Goal: Information Seeking & Learning: Learn about a topic

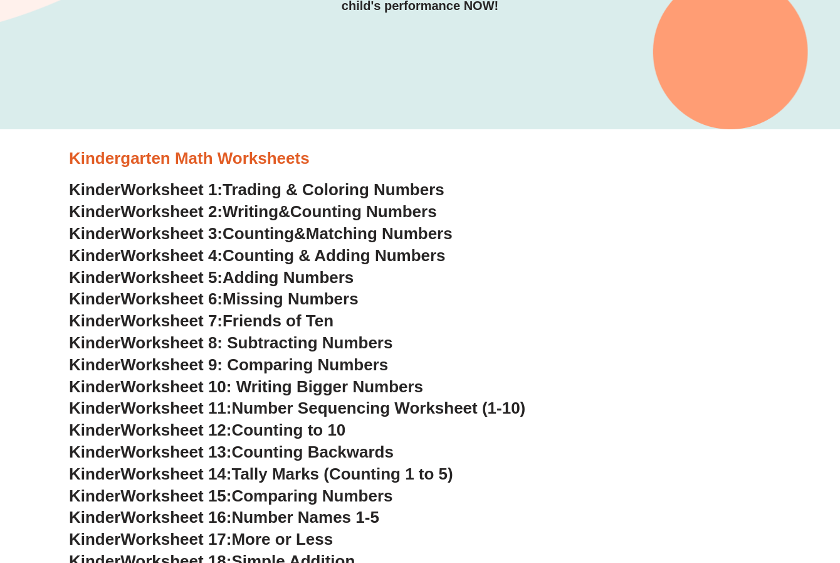
click at [317, 279] on span "Adding Numbers" at bounding box center [288, 277] width 131 height 19
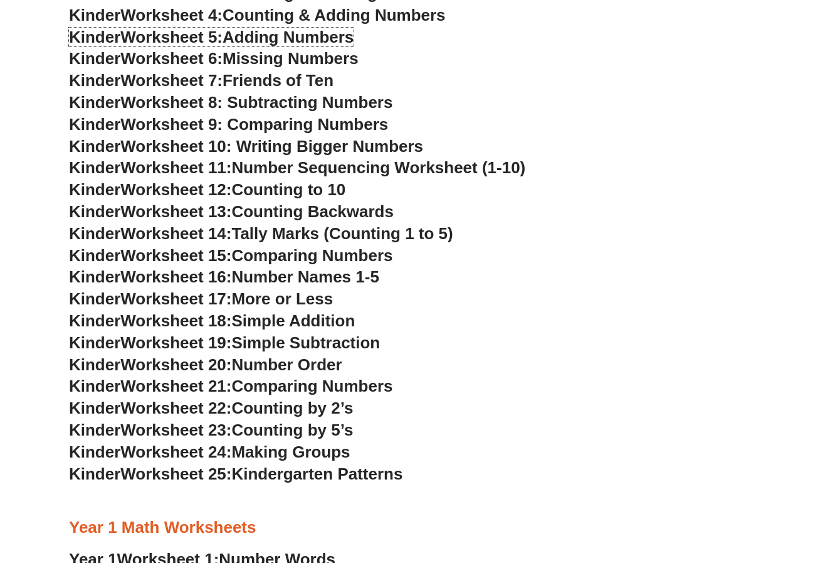
scroll to position [499, 0]
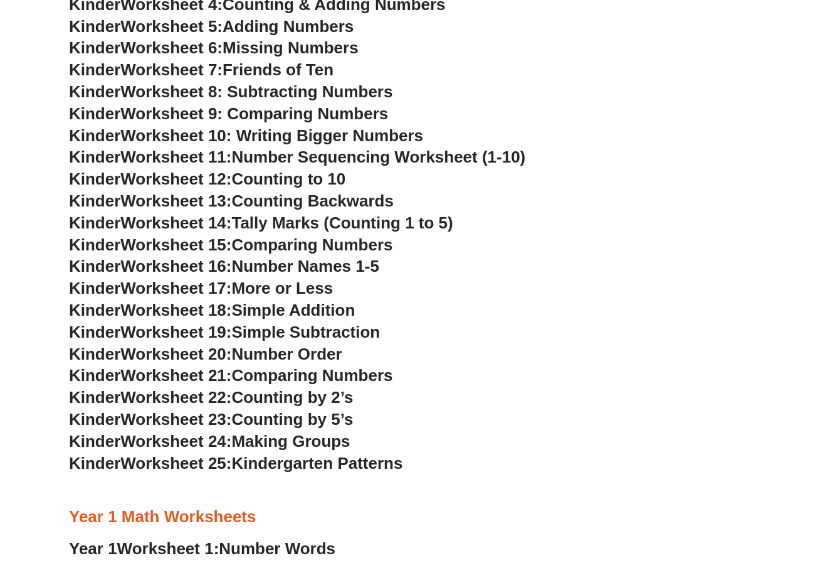
click at [278, 312] on span "Simple Addition" at bounding box center [293, 309] width 124 height 19
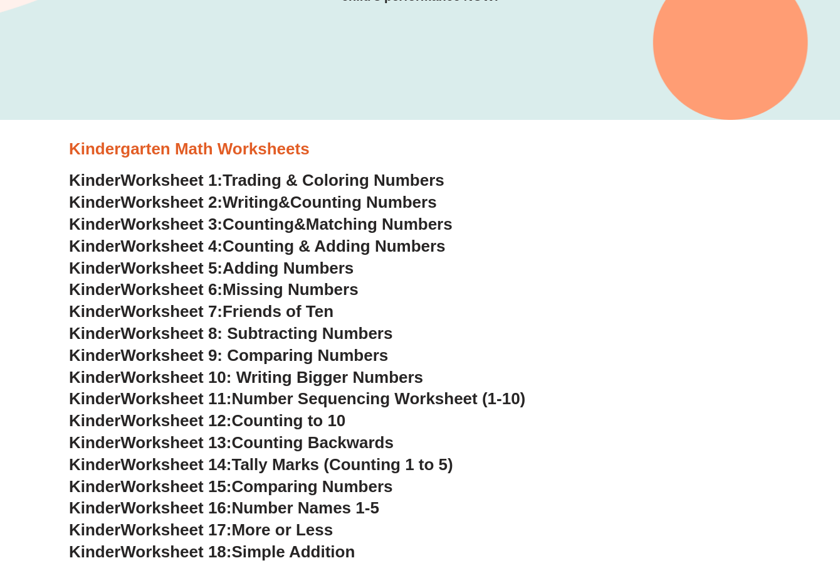
scroll to position [248, 0]
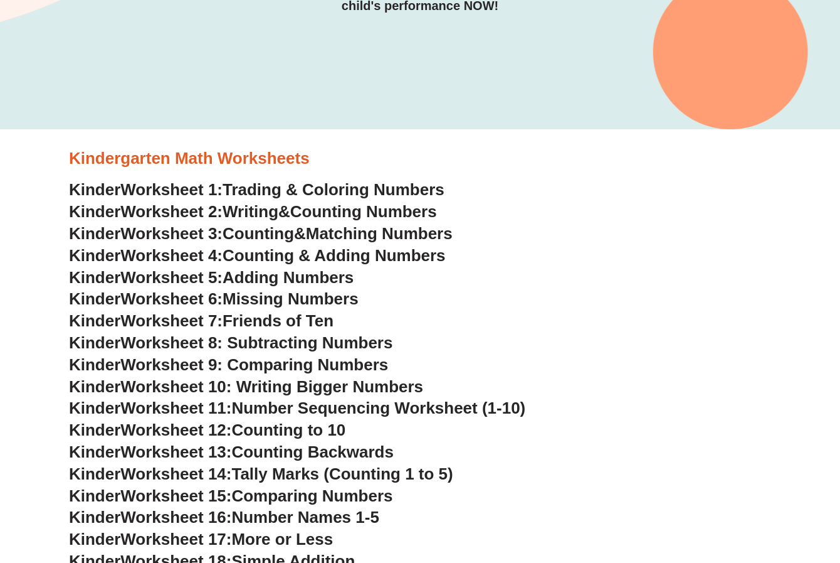
click at [317, 341] on span "Worksheet 8: Subtracting Numbers" at bounding box center [256, 342] width 272 height 19
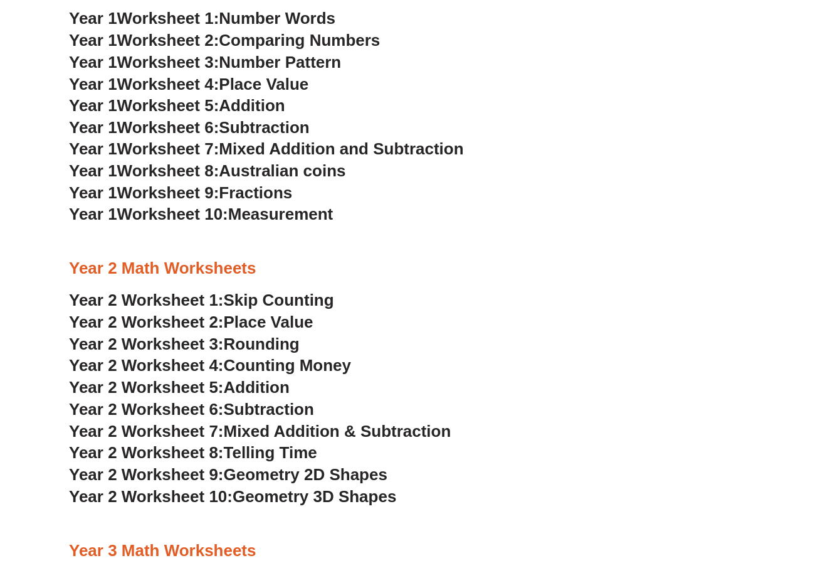
scroll to position [1126, 0]
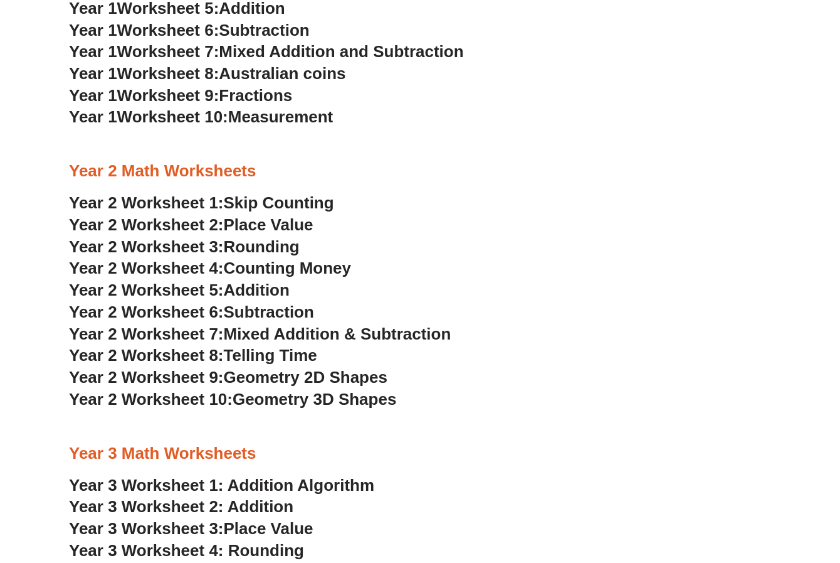
click at [251, 290] on span "Addition" at bounding box center [257, 289] width 66 height 19
click at [274, 311] on span "Subtraction" at bounding box center [269, 311] width 90 height 19
click at [335, 331] on span "Mixed Addition & Subtraction" at bounding box center [338, 333] width 228 height 19
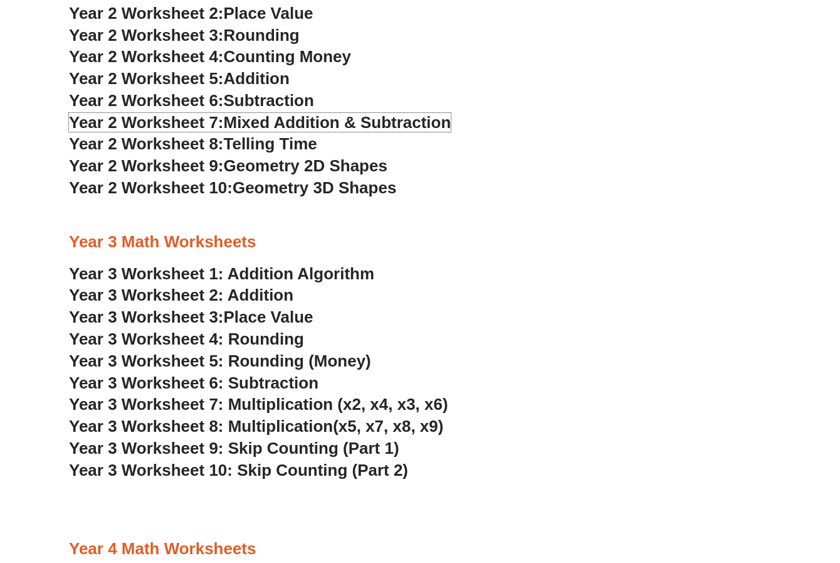
scroll to position [1315, 0]
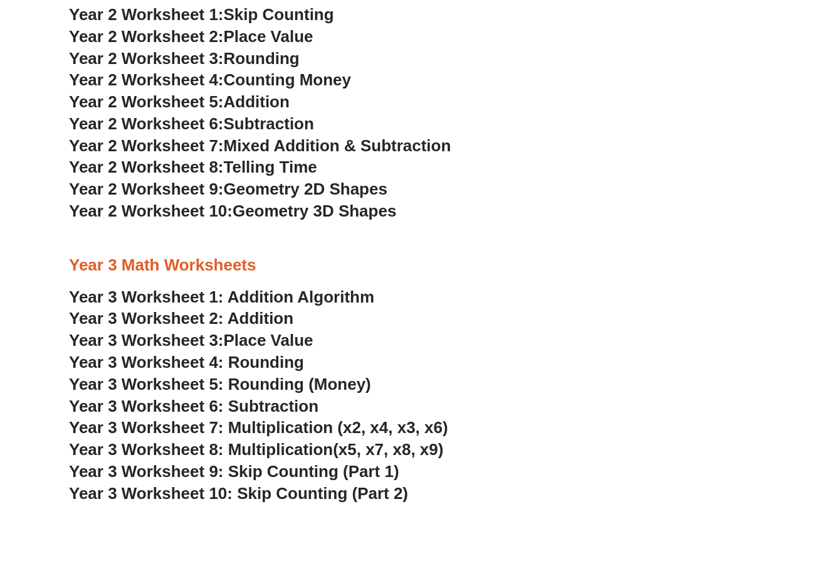
click at [257, 56] on span "Rounding" at bounding box center [262, 58] width 76 height 19
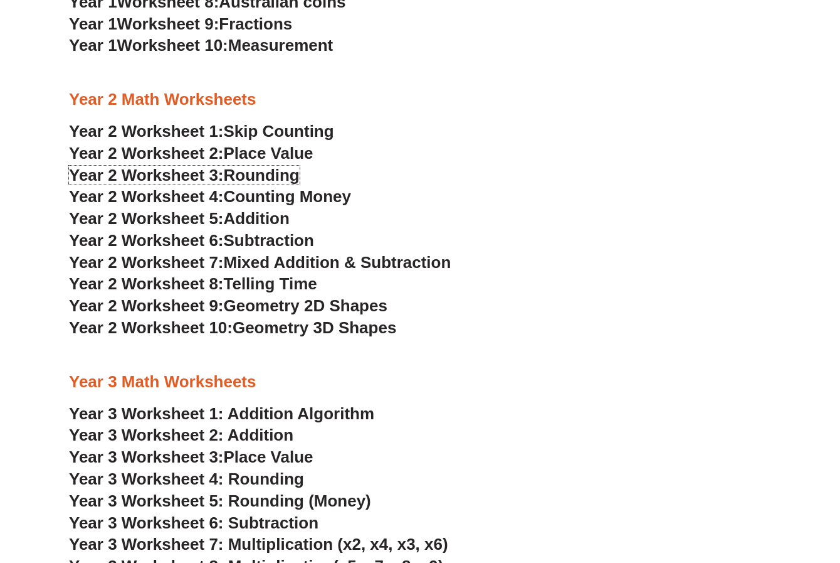
scroll to position [1189, 0]
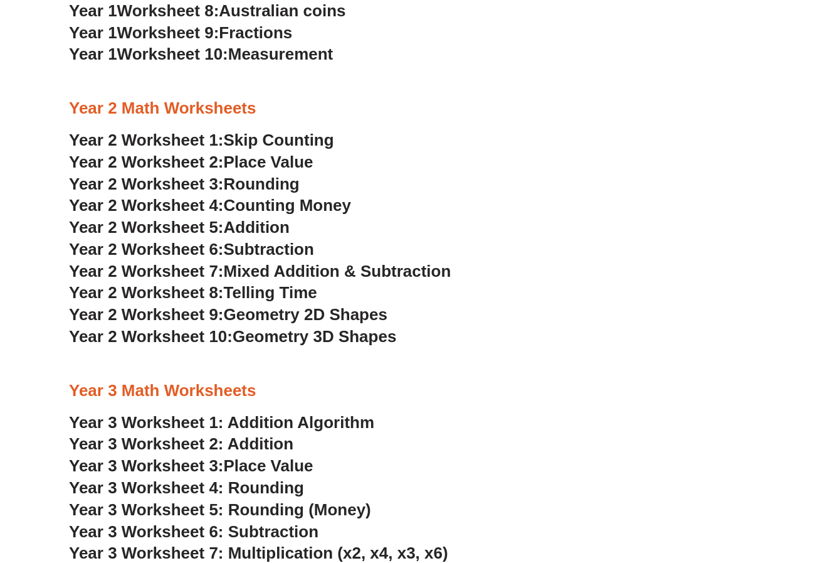
click at [287, 165] on span "Place Value" at bounding box center [269, 161] width 90 height 19
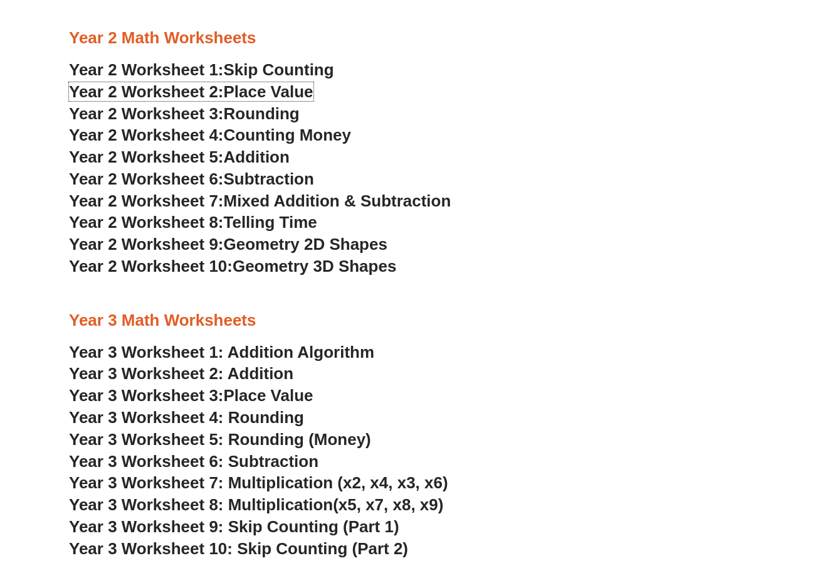
scroll to position [1252, 0]
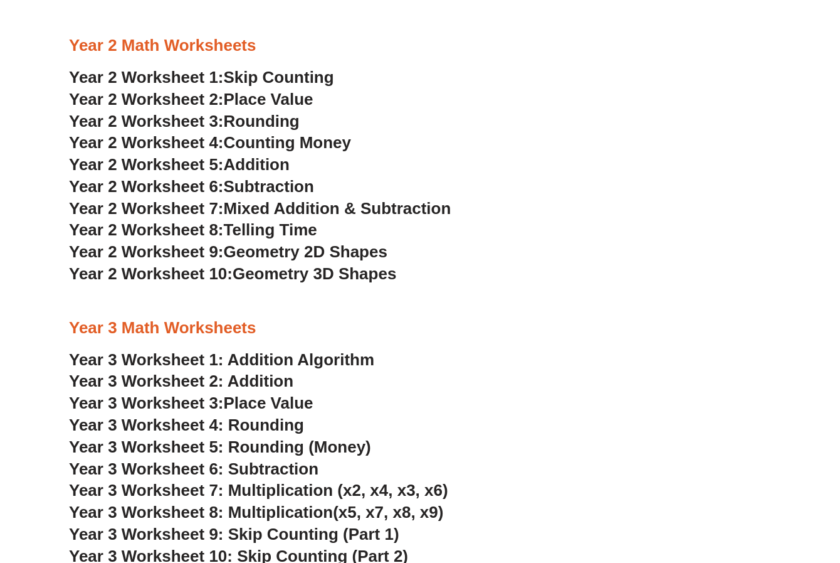
click at [273, 232] on span "Telling Time" at bounding box center [270, 229] width 93 height 19
click at [303, 251] on span "Geometry 2D Shapes" at bounding box center [306, 251] width 164 height 19
click at [249, 272] on span "Geometry 3D Shapes" at bounding box center [315, 273] width 164 height 19
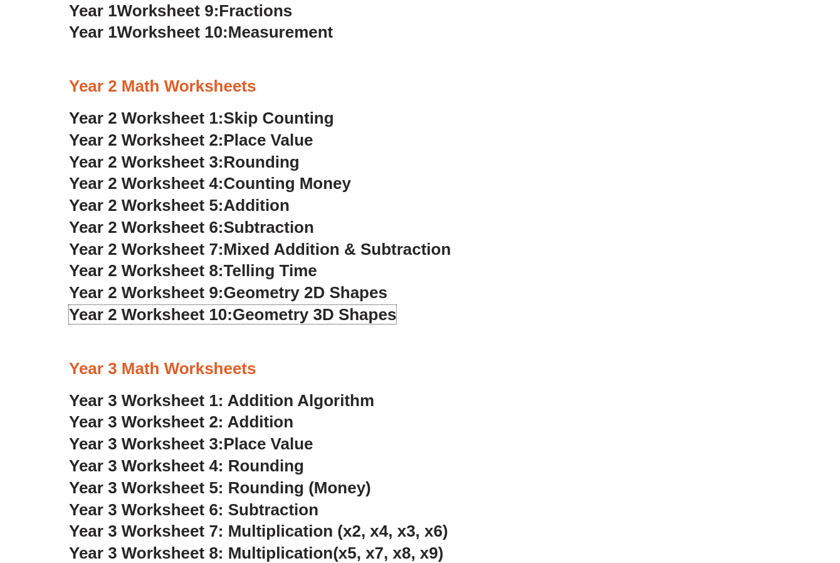
scroll to position [1189, 0]
